Goal: Navigation & Orientation: Find specific page/section

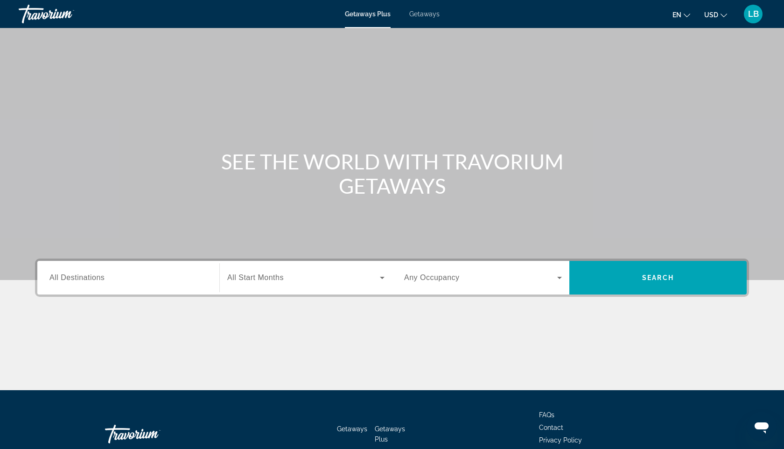
click at [99, 282] on input "Destination All Destinations" at bounding box center [128, 277] width 158 height 11
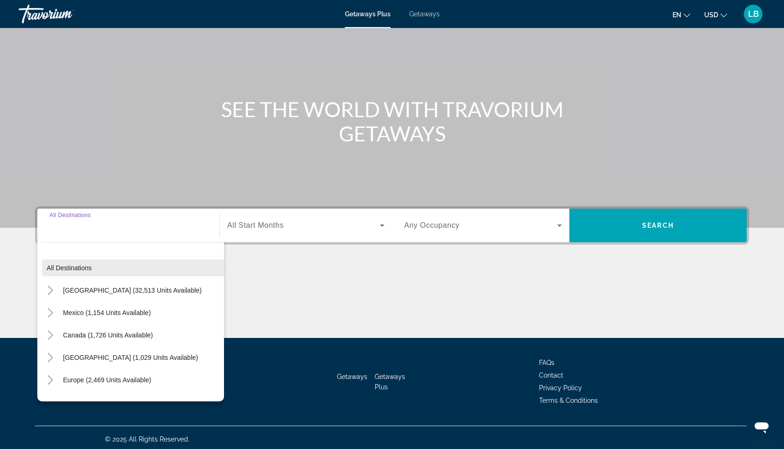
scroll to position [56, 0]
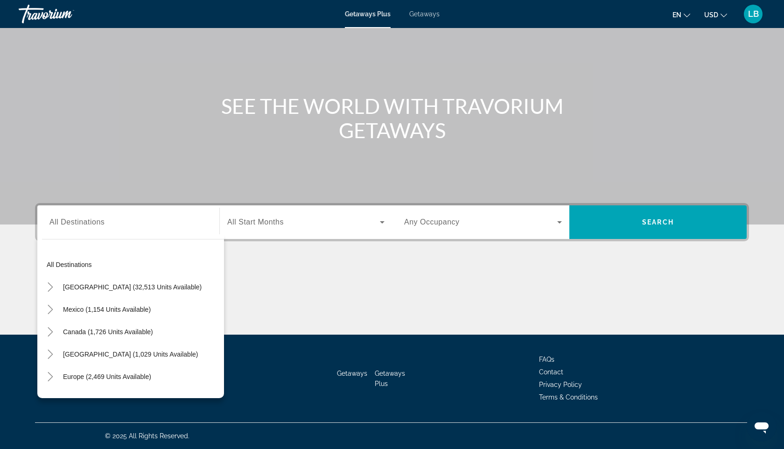
click at [293, 235] on div "Start Month All Start Months" at bounding box center [305, 222] width 173 height 34
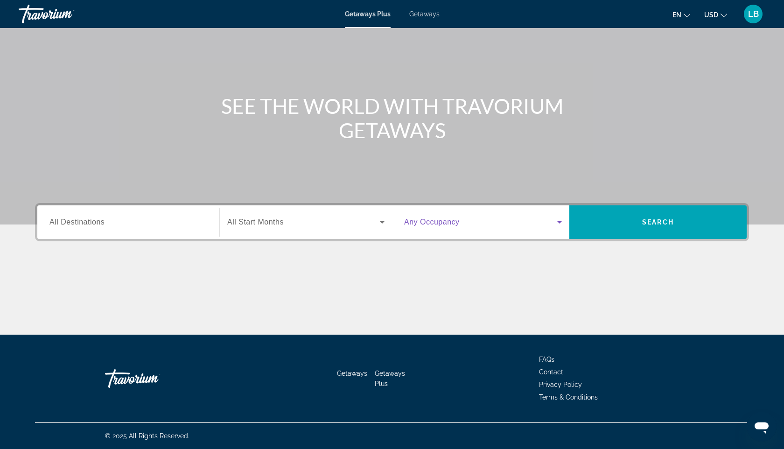
click at [557, 222] on icon "Search widget" at bounding box center [559, 221] width 11 height 11
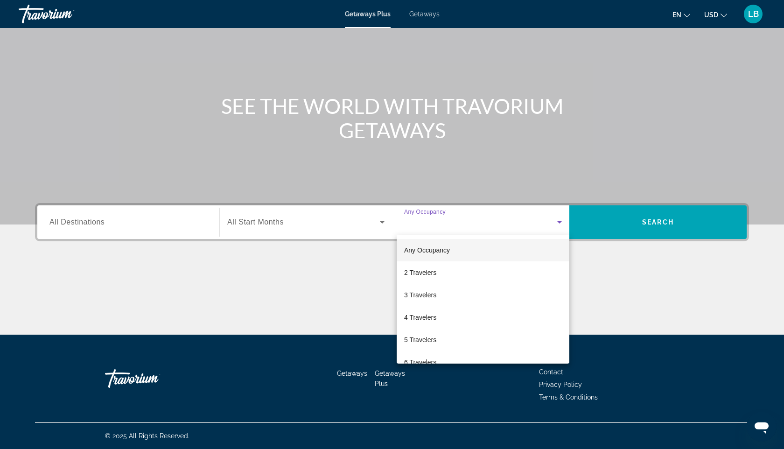
click at [586, 289] on div at bounding box center [392, 224] width 784 height 449
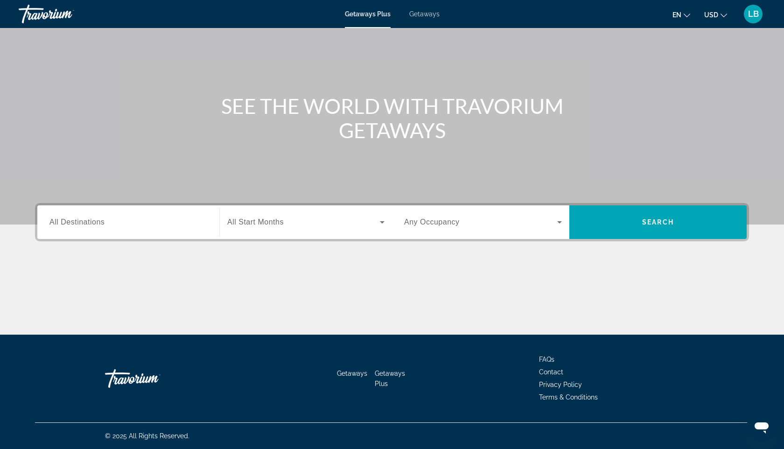
scroll to position [0, 0]
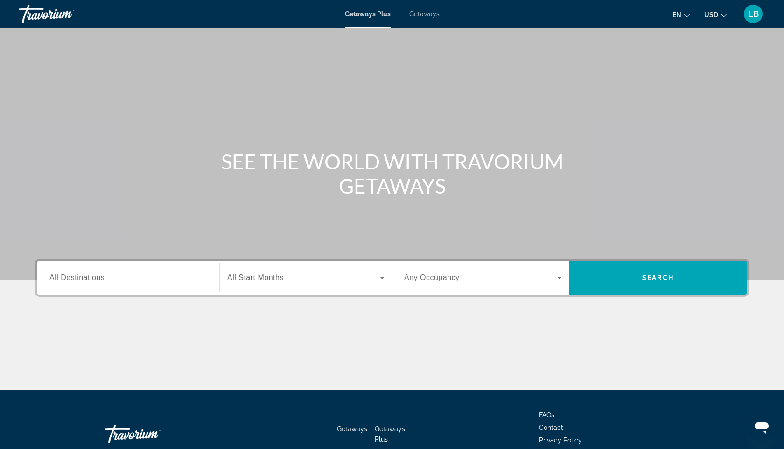
click at [753, 22] on div "LB" at bounding box center [752, 14] width 19 height 19
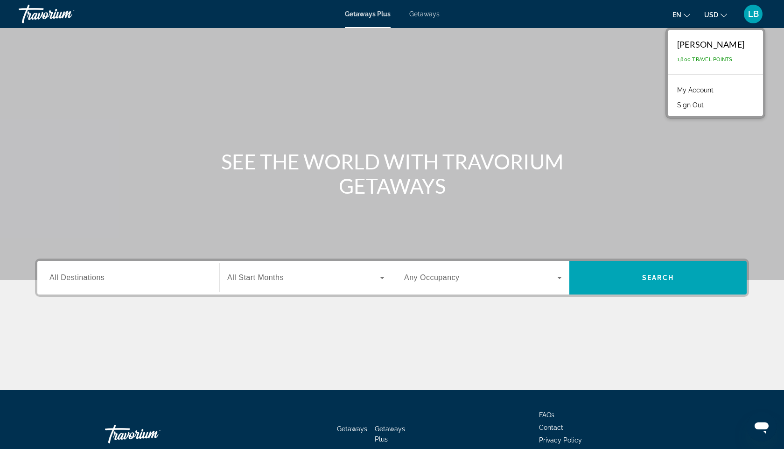
click at [759, 15] on div "LB" at bounding box center [752, 14] width 19 height 19
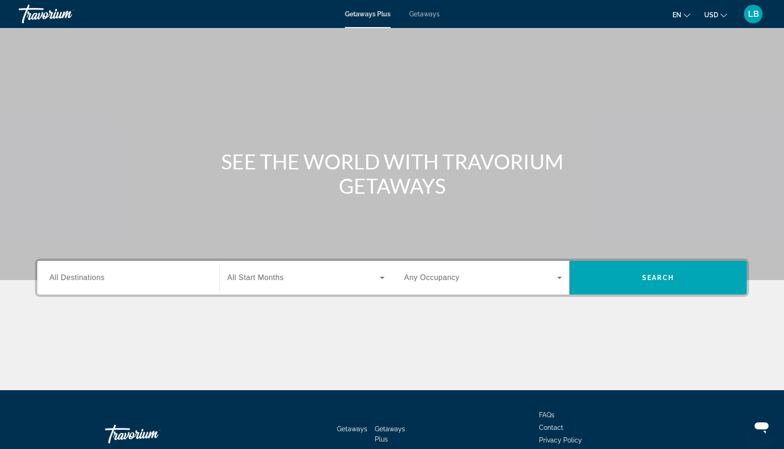
click at [754, 10] on span "LB" at bounding box center [753, 13] width 11 height 9
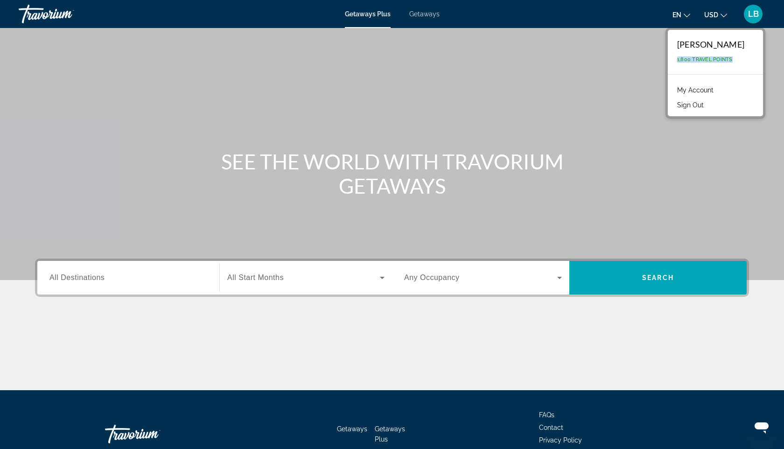
drag, startPoint x: 686, startPoint y: 60, endPoint x: 759, endPoint y: 58, distance: 72.8
click at [759, 57] on div "[PERSON_NAME] 1,800 Travel Points" at bounding box center [714, 52] width 95 height 44
click at [756, 14] on span "LB" at bounding box center [753, 13] width 11 height 9
